Goal: Task Accomplishment & Management: Manage account settings

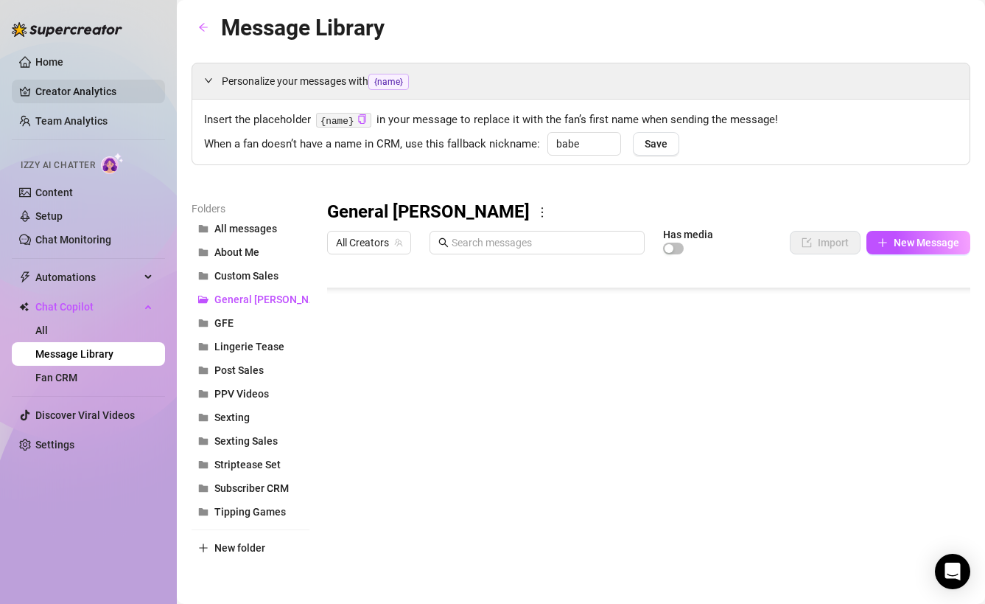
scroll to position [796, 0]
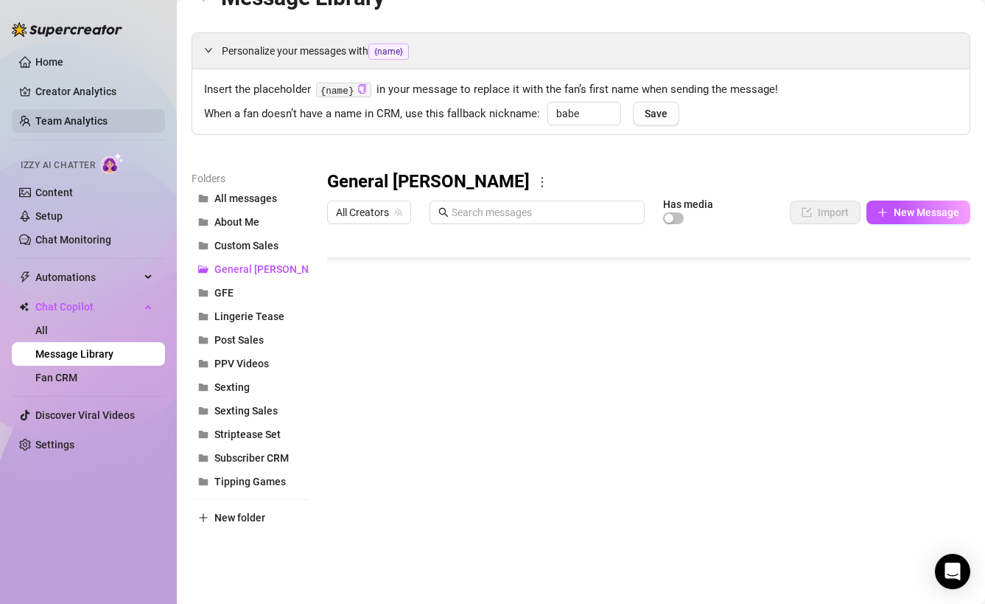
click at [66, 127] on link "Team Analytics" at bounding box center [71, 121] width 72 height 12
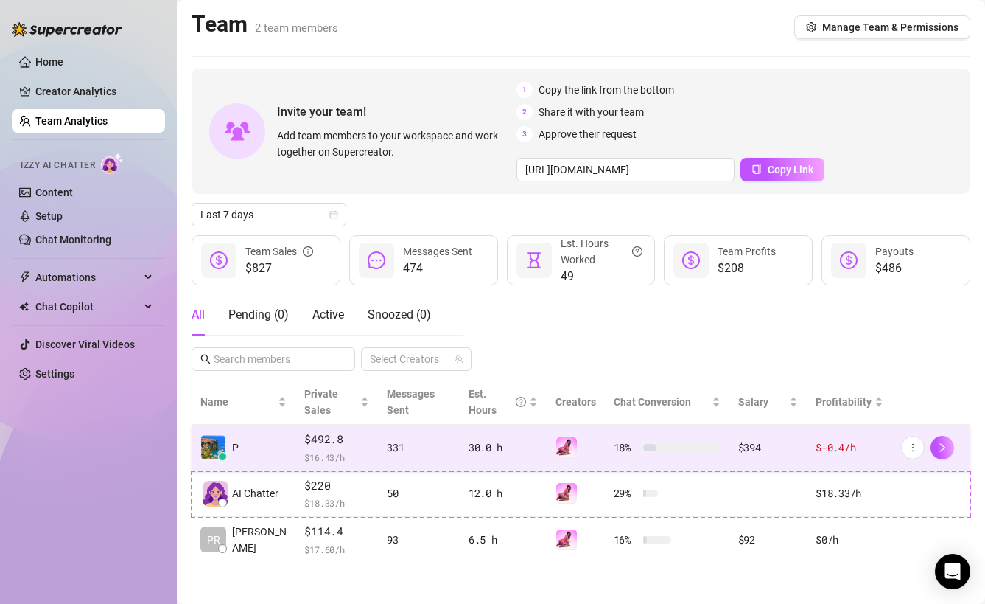
click at [326, 469] on td "$492.8 $ 16.43 /h" at bounding box center [336, 447] width 83 height 46
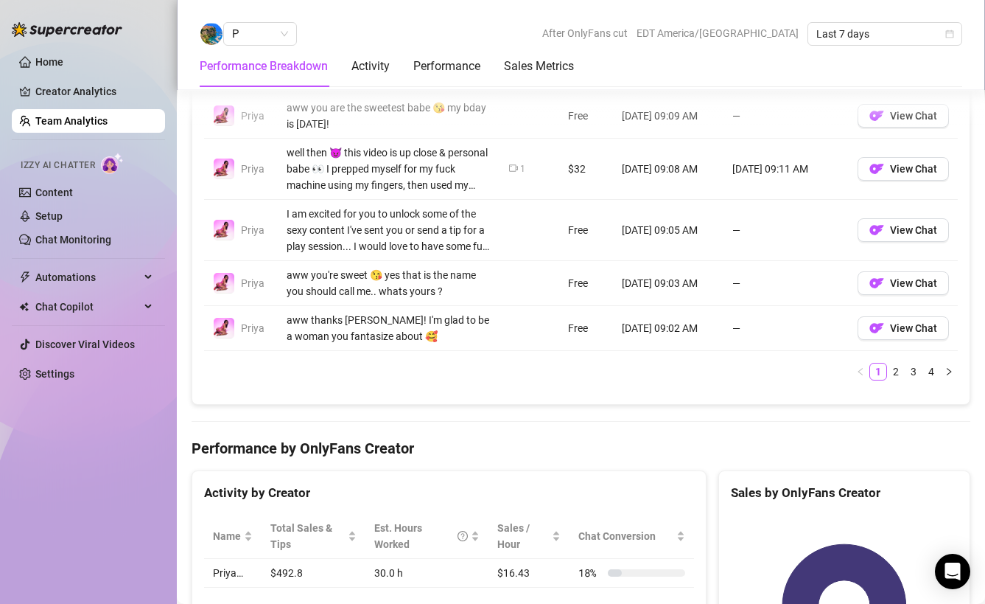
scroll to position [1288, 0]
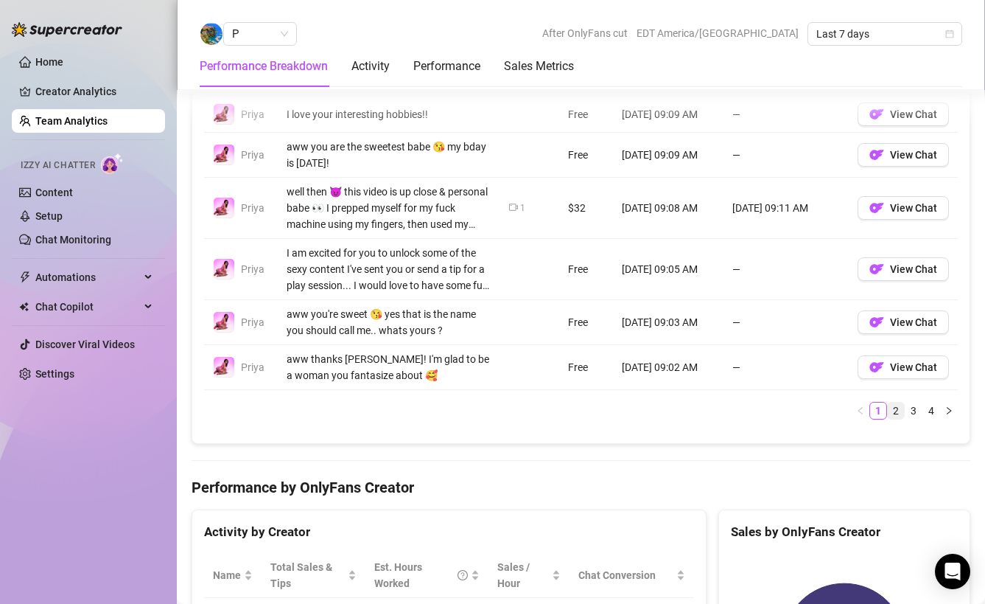
click at [899, 409] on link "2" at bounding box center [896, 410] width 16 height 16
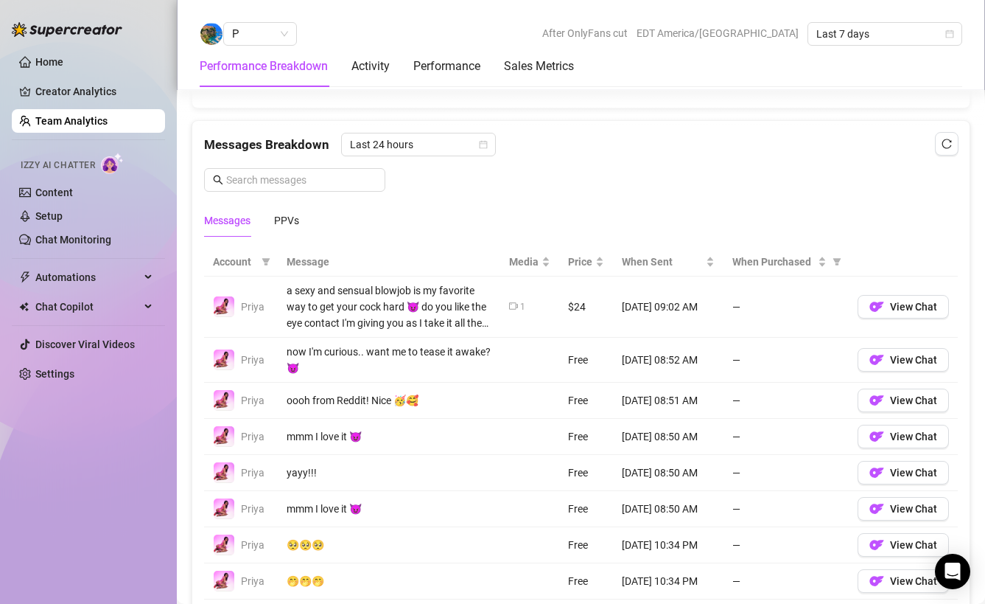
scroll to position [932, 0]
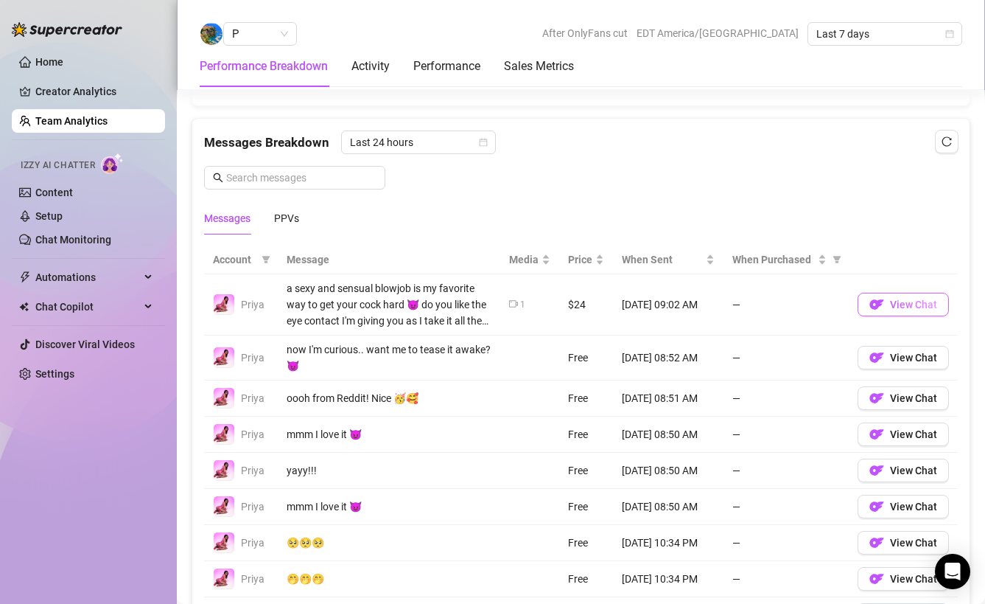
click at [912, 300] on span "View Chat" at bounding box center [913, 304] width 47 height 12
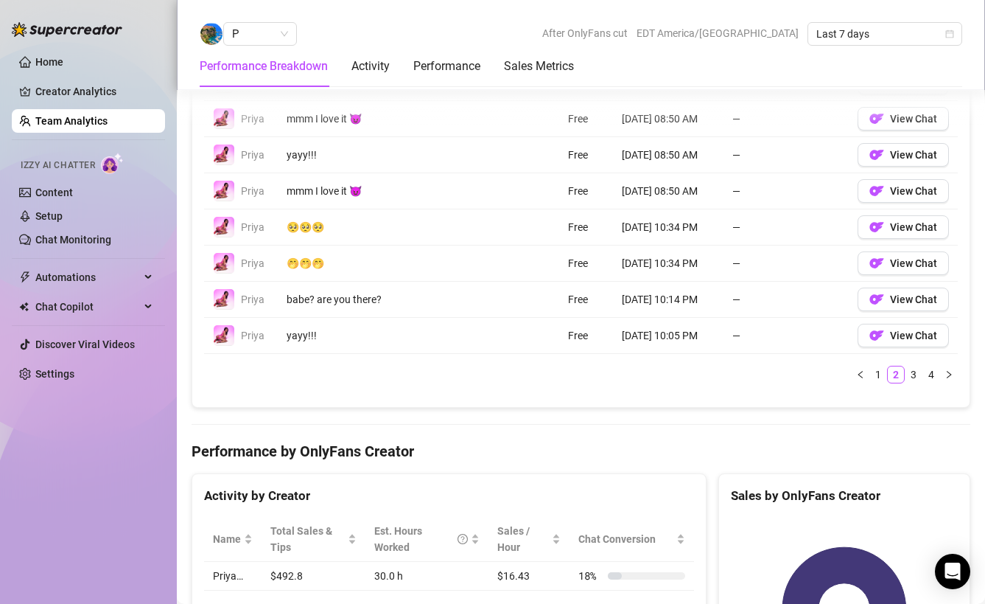
scroll to position [1195, 0]
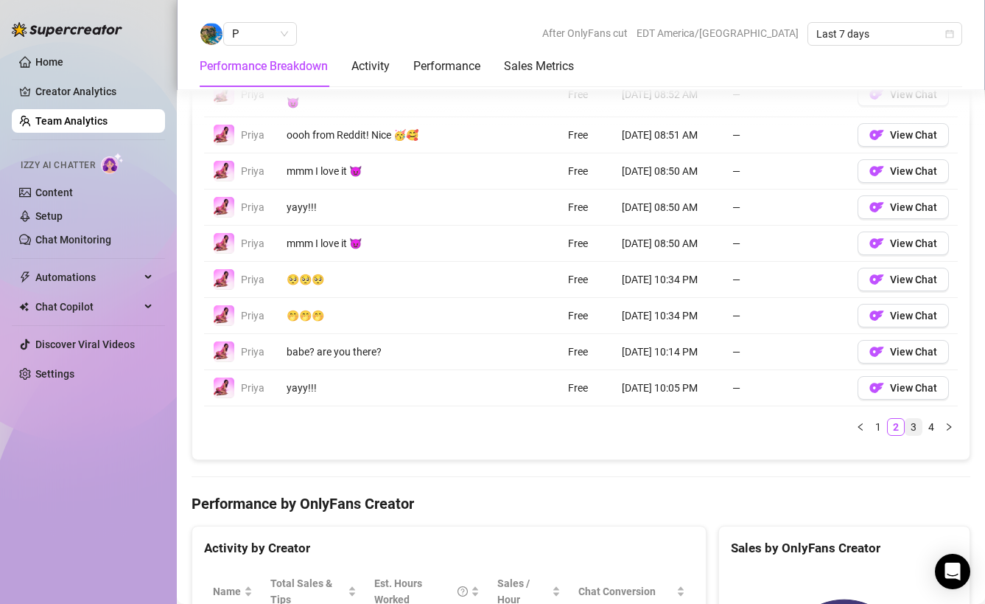
click at [918, 426] on link "3" at bounding box center [914, 427] width 16 height 16
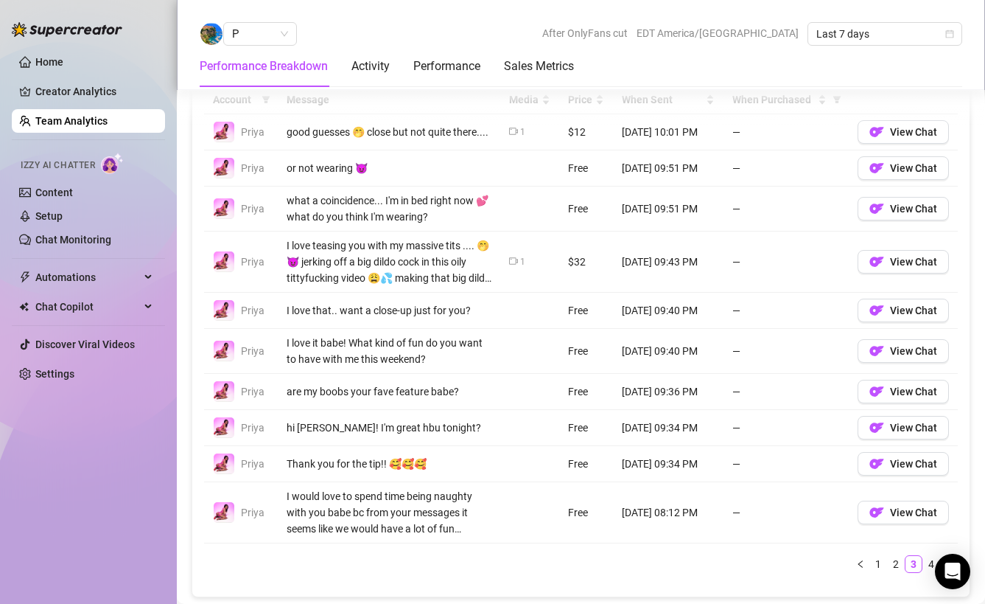
scroll to position [1091, 0]
click at [900, 265] on span "View Chat" at bounding box center [913, 262] width 47 height 12
